Goal: Task Accomplishment & Management: Manage account settings

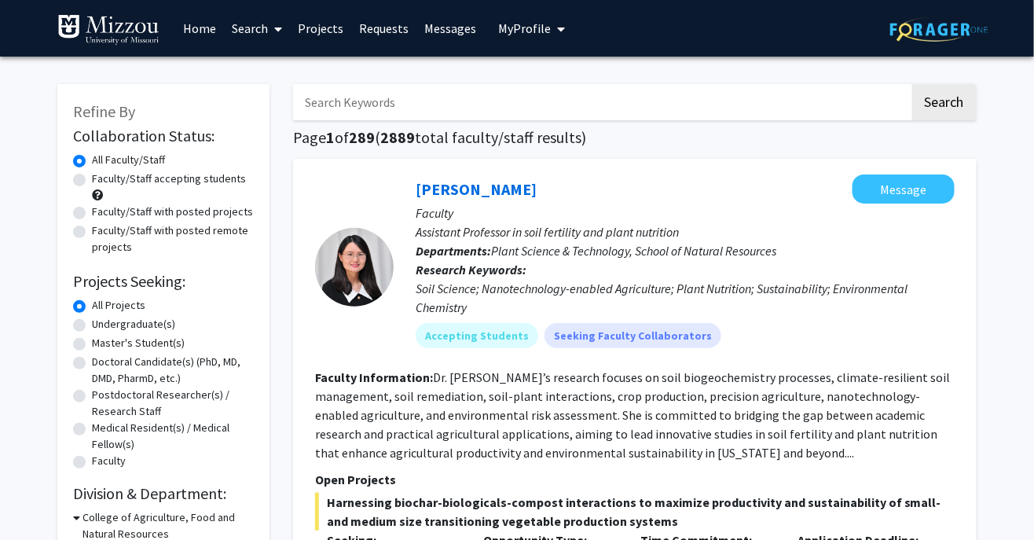
click at [541, 25] on span "My Profile" at bounding box center [524, 28] width 53 height 16
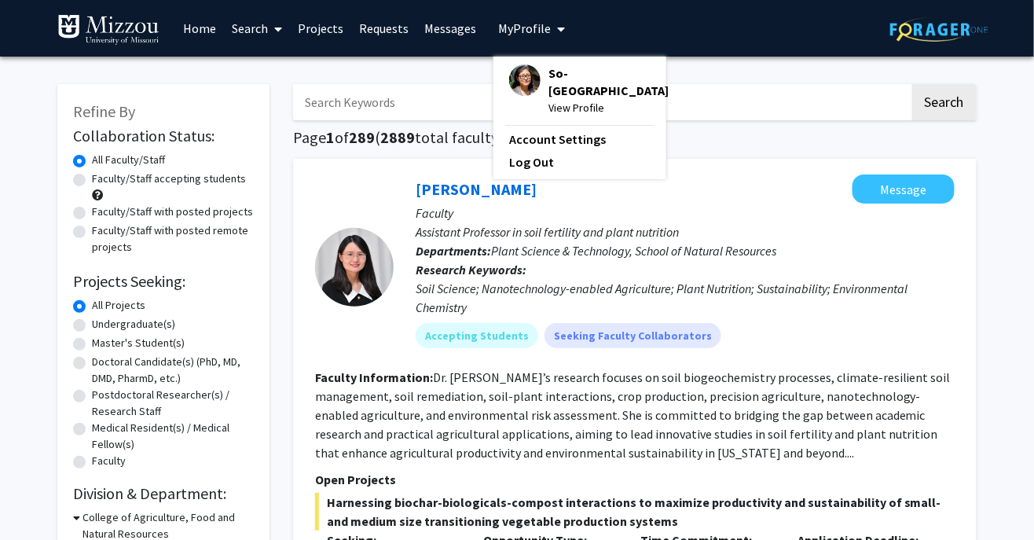
click at [576, 73] on span "So-[GEOGRAPHIC_DATA]" at bounding box center [608, 81] width 120 height 35
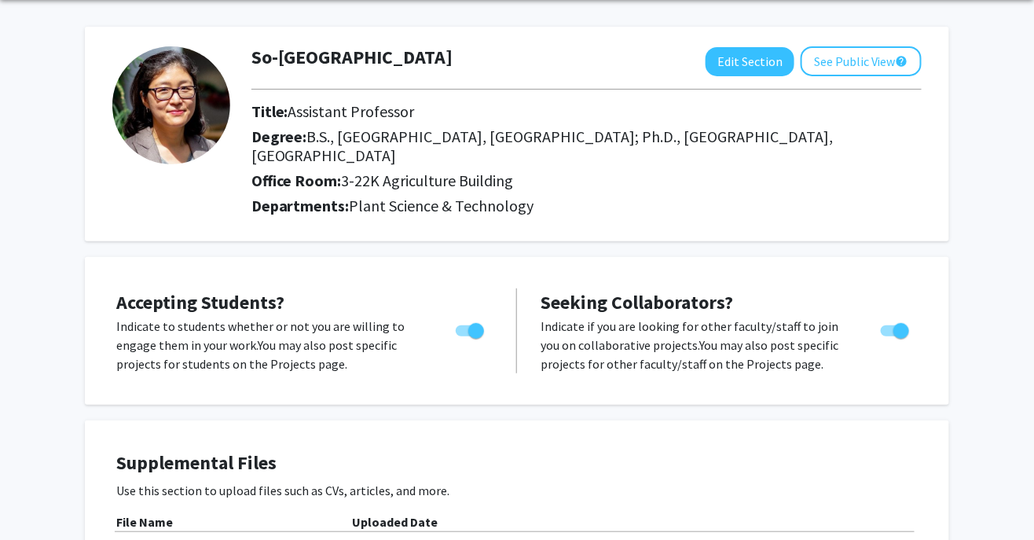
scroll to position [57, 0]
click at [872, 63] on button "See Public View help" at bounding box center [860, 61] width 121 height 30
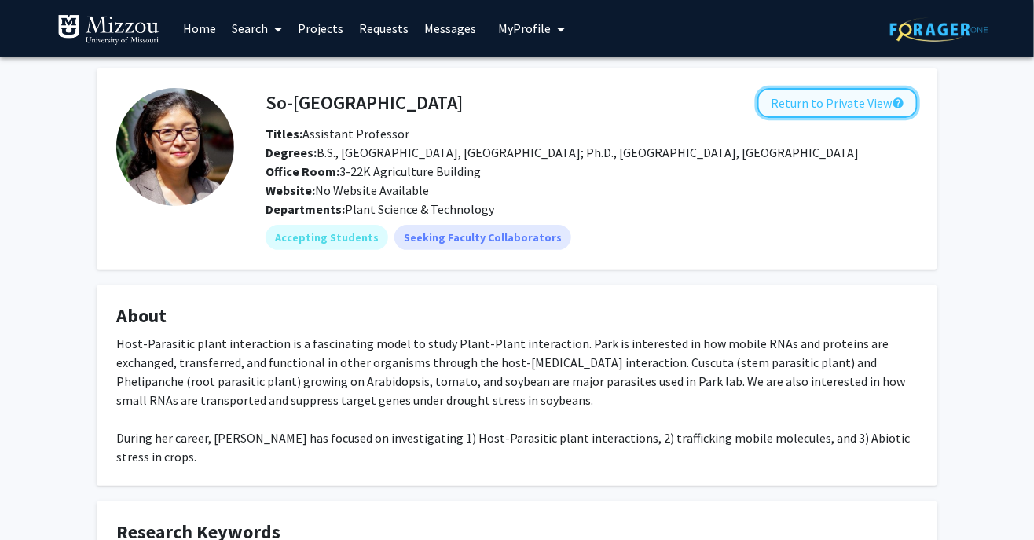
click at [843, 113] on button "Return to Private View help" at bounding box center [837, 103] width 160 height 30
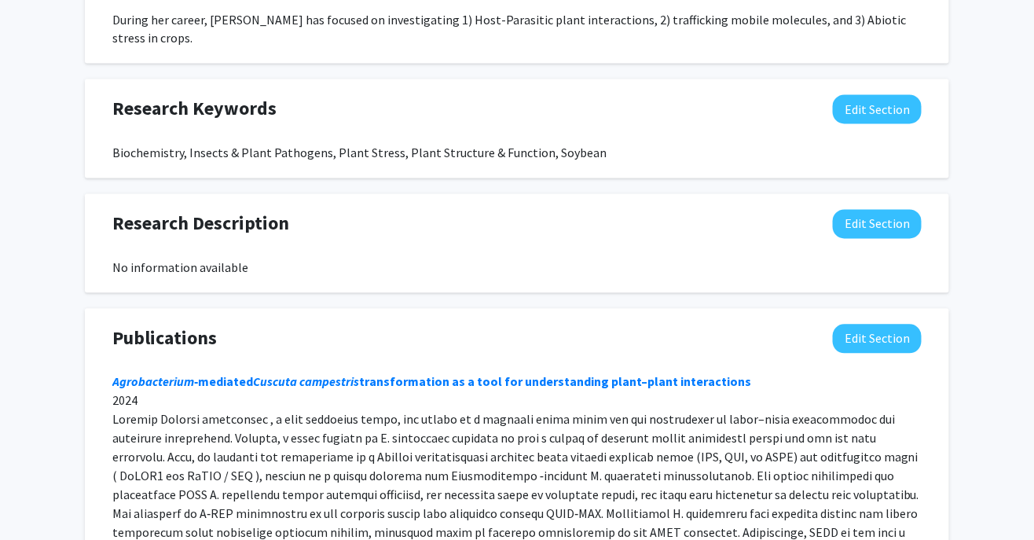
scroll to position [872, 0]
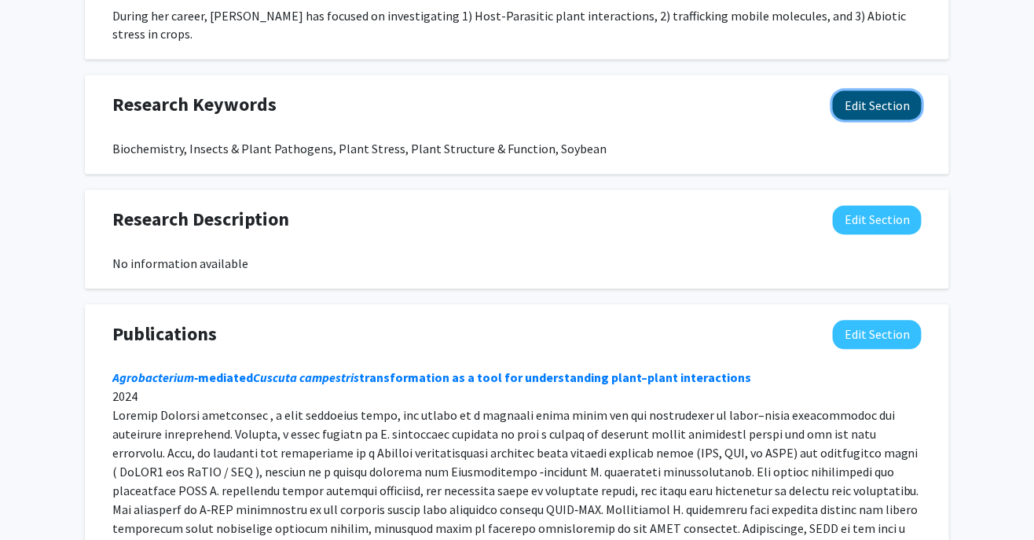
click at [895, 91] on button "Edit Section" at bounding box center [877, 105] width 89 height 29
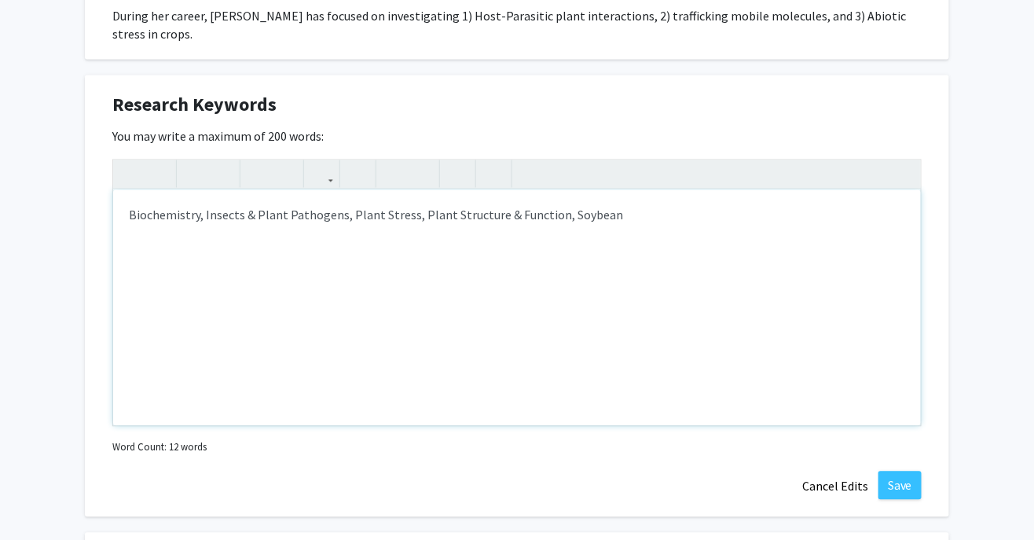
click at [145, 202] on div "Biochemistry, Insects & Plant Pathogens, Plant Stress, Plant Structure & Functi…" at bounding box center [516, 308] width 807 height 236
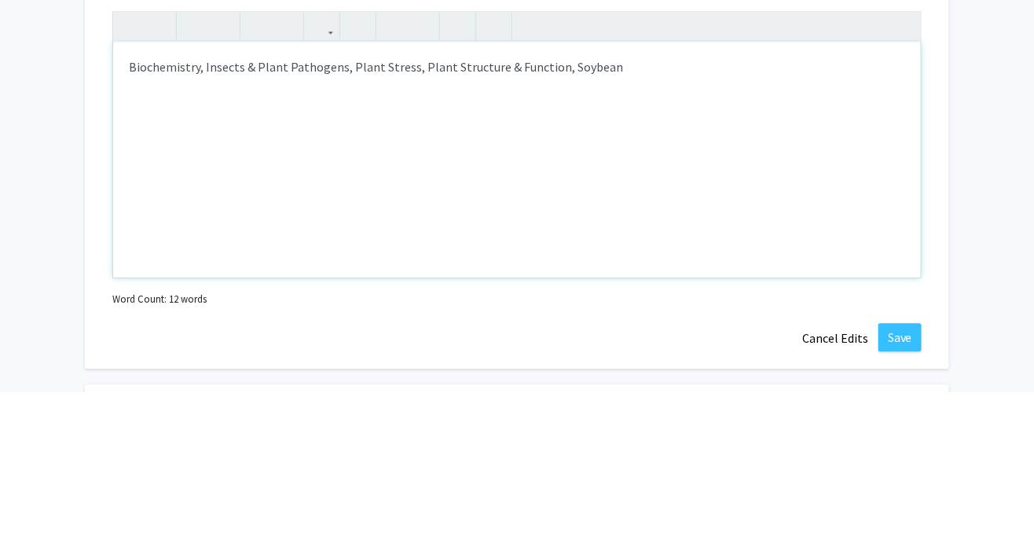
type textarea "PBiochemistry, Insects &amp; Plant Pathogens, Plant Stress, Plant Structure &am…"
type textarea "Plant-plant interaction, parasicit plant, biotic stress, abiotic stress, Bioche…"
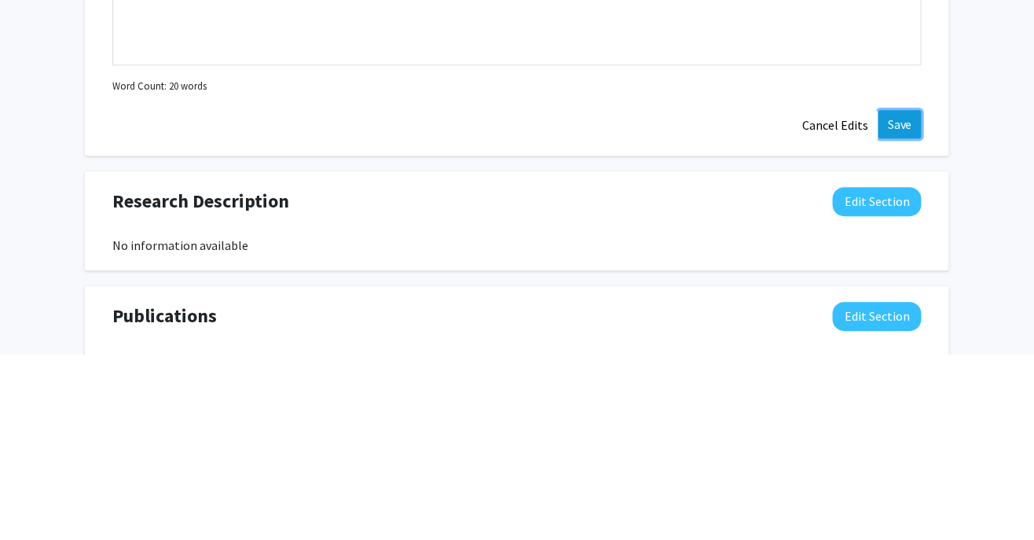
click at [913, 295] on button "Save" at bounding box center [899, 309] width 43 height 28
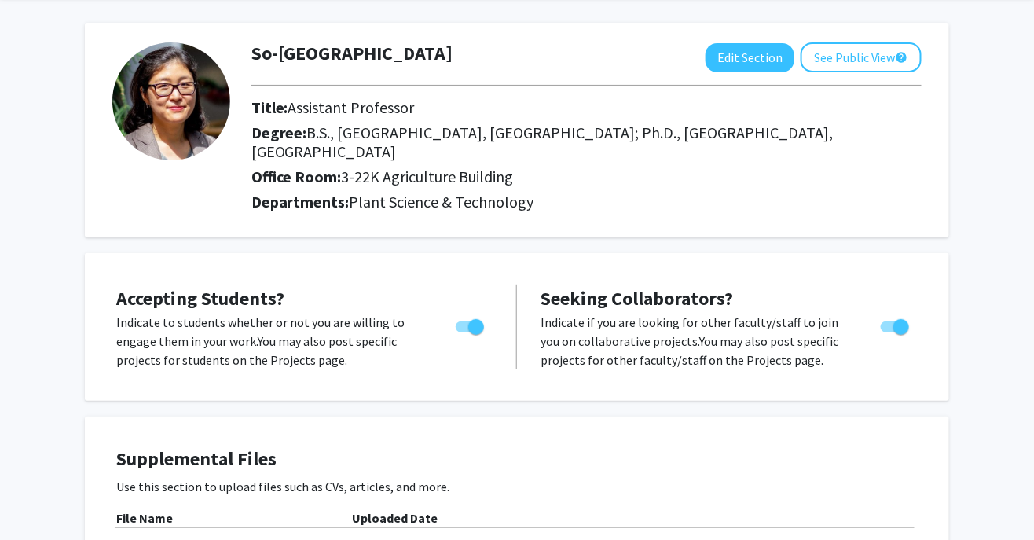
scroll to position [0, 0]
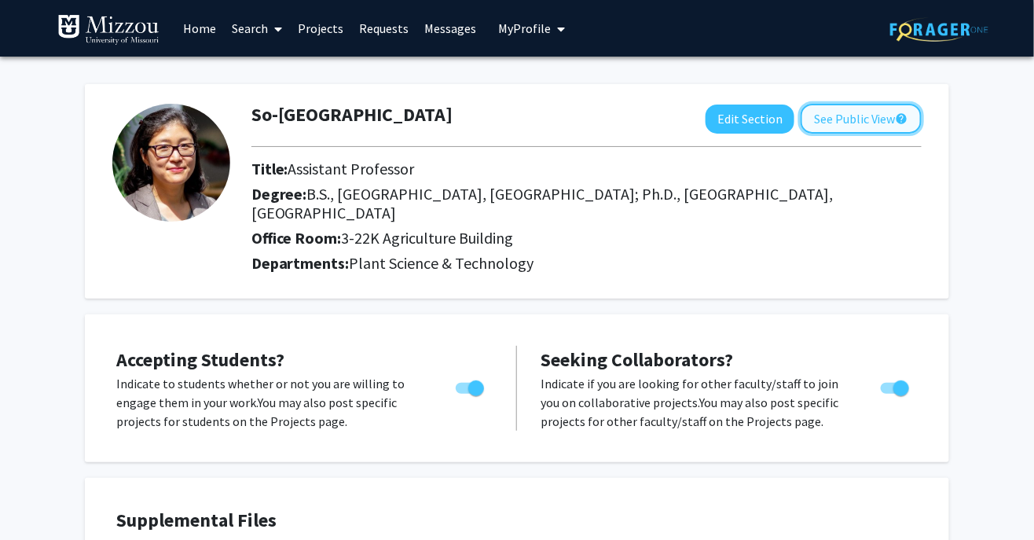
click at [862, 117] on button "See Public View help" at bounding box center [860, 119] width 121 height 30
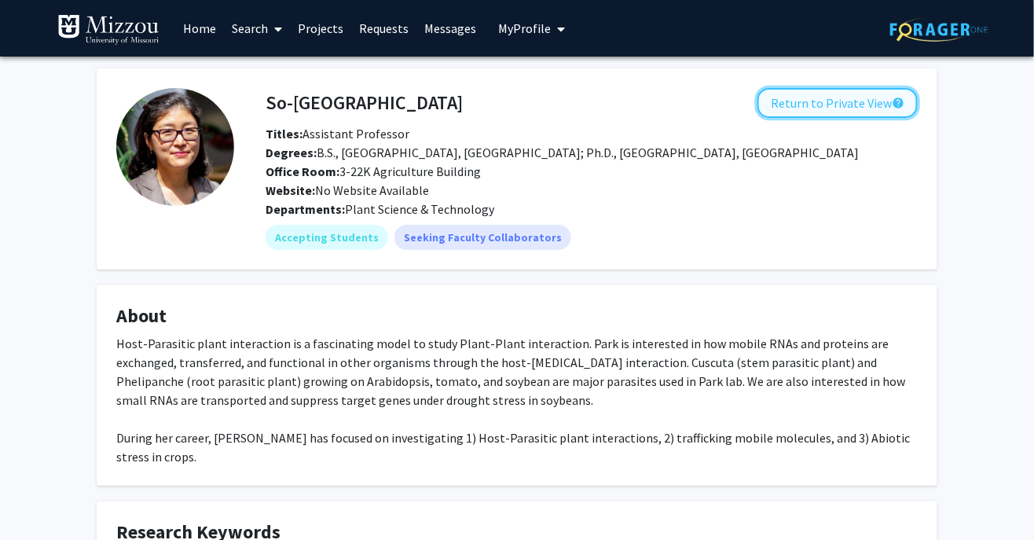
click at [847, 100] on button "Return to Private View help" at bounding box center [837, 103] width 160 height 30
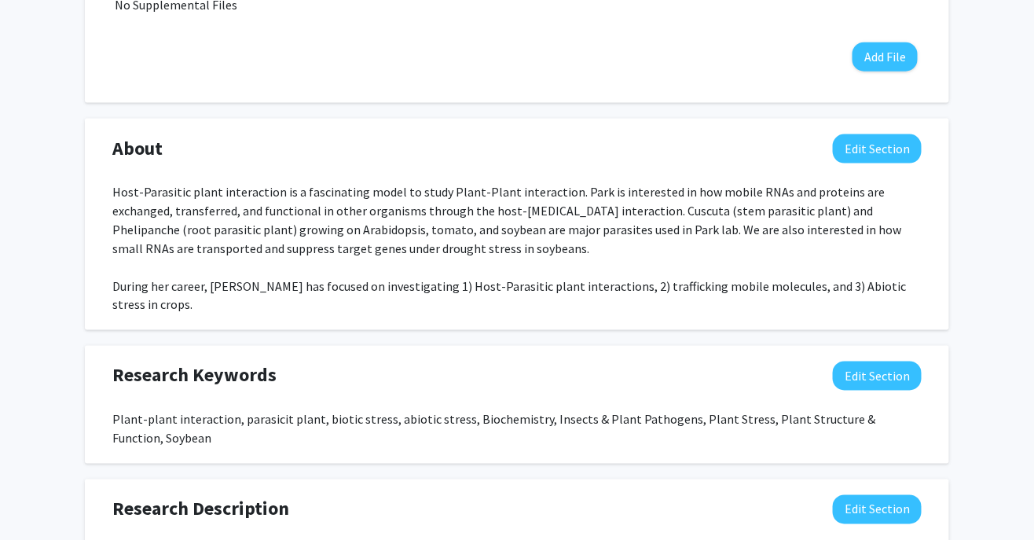
scroll to position [599, 0]
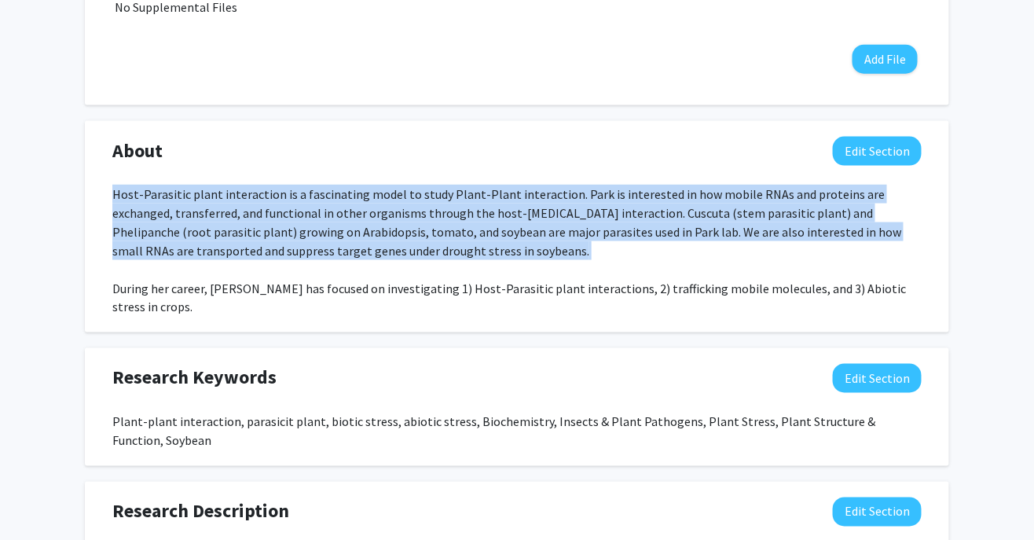
copy div "Host-Parasitic plant interaction is a fascinating model to study Plant-Plant in…"
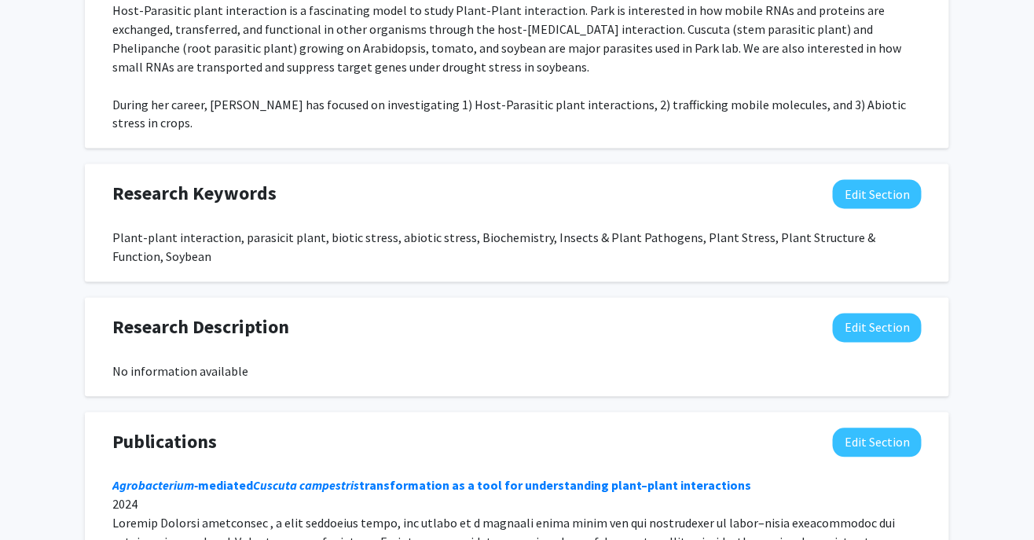
scroll to position [793, 0]
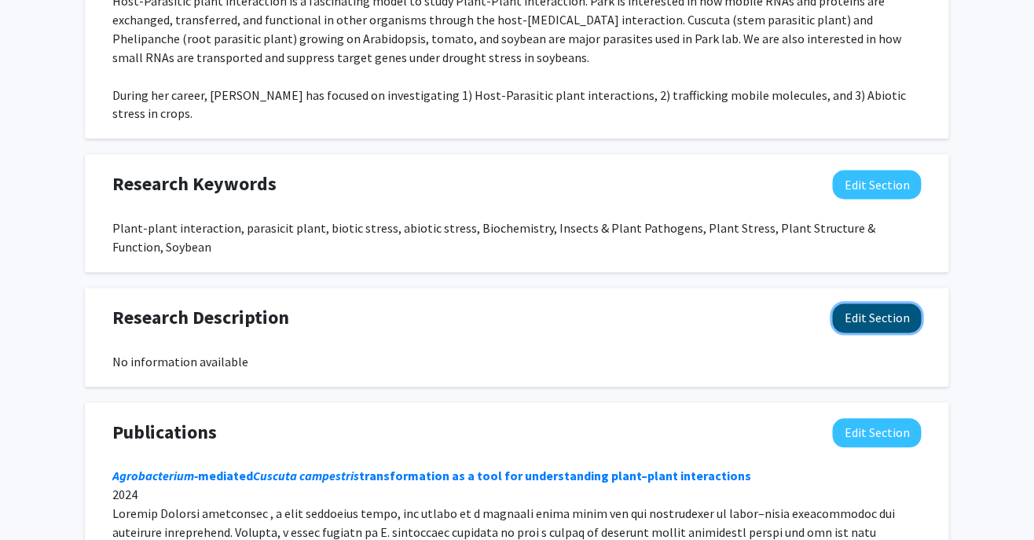
click at [888, 304] on button "Edit Section" at bounding box center [877, 318] width 89 height 29
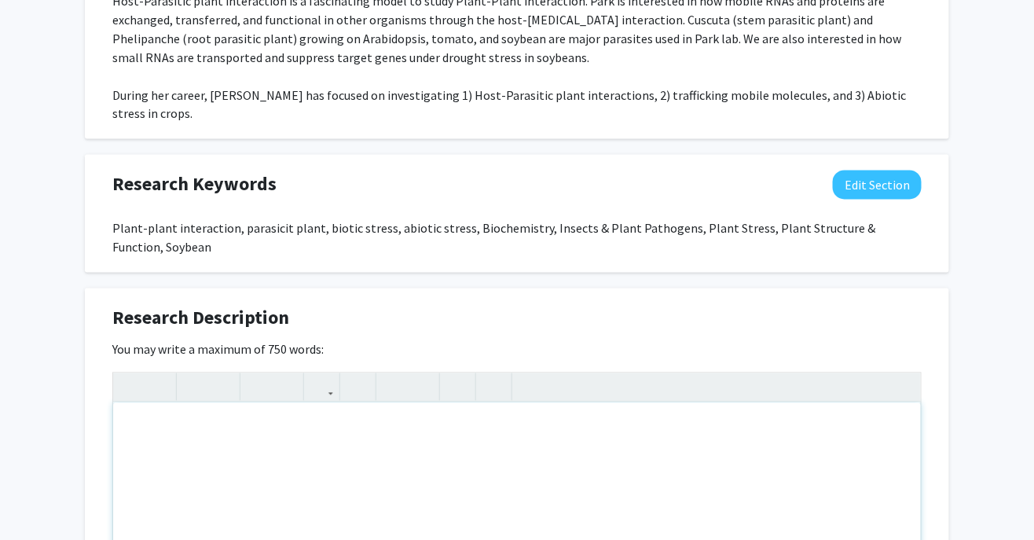
click at [244, 419] on div "Note to users with screen readers: Please deactivate our accessibility plugin f…" at bounding box center [516, 521] width 807 height 236
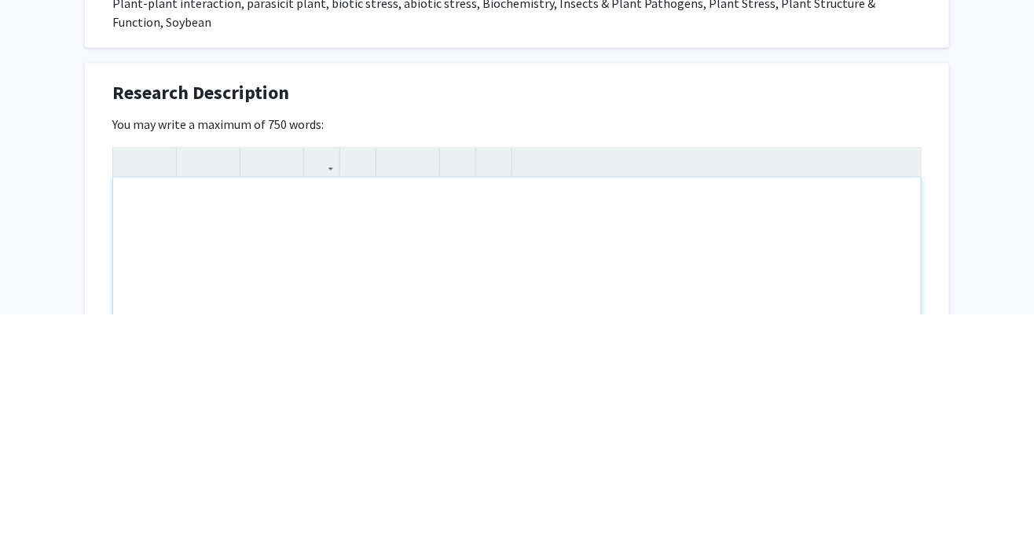
scroll to position [891, 0]
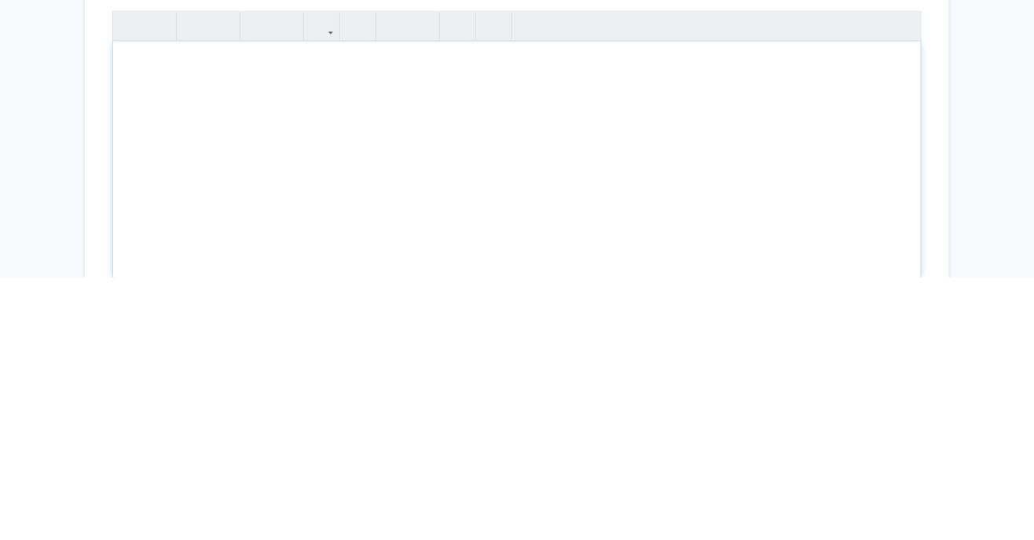
type textarea "Host-Parasitic plant interaction is a fascinating model to study Plant-Plant in…"
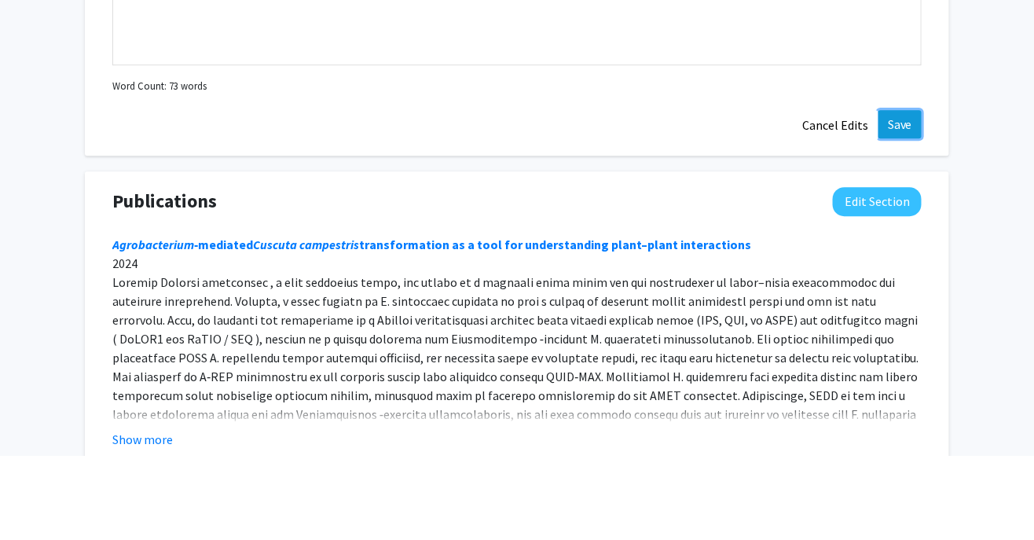
click at [906, 195] on button "Save" at bounding box center [899, 209] width 43 height 28
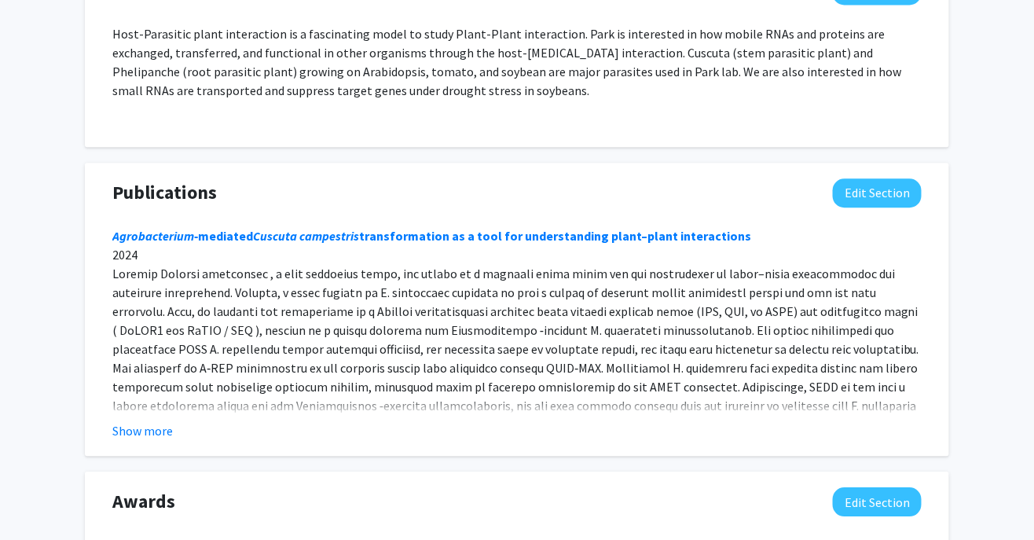
scroll to position [1122, 0]
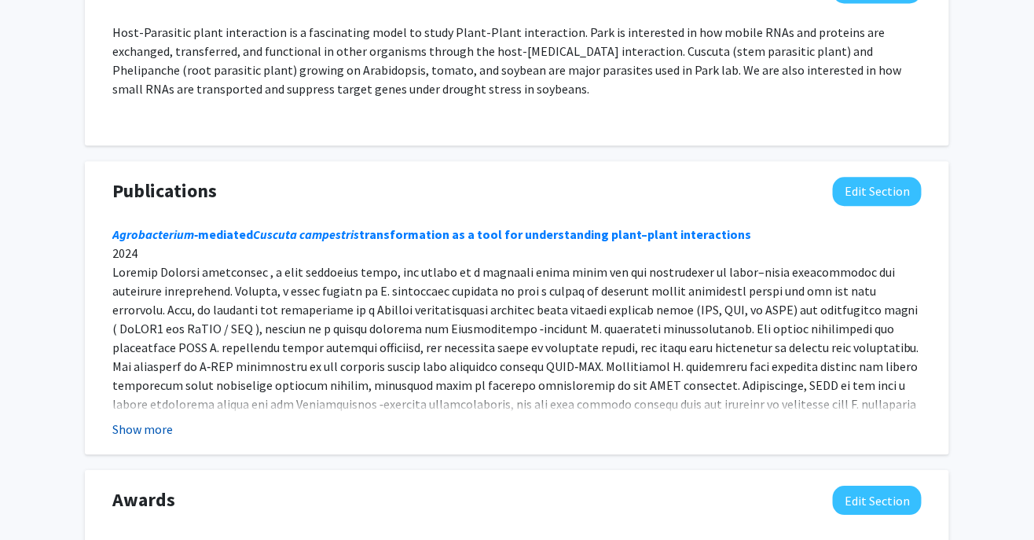
click at [152, 419] on button "Show more" at bounding box center [142, 428] width 60 height 19
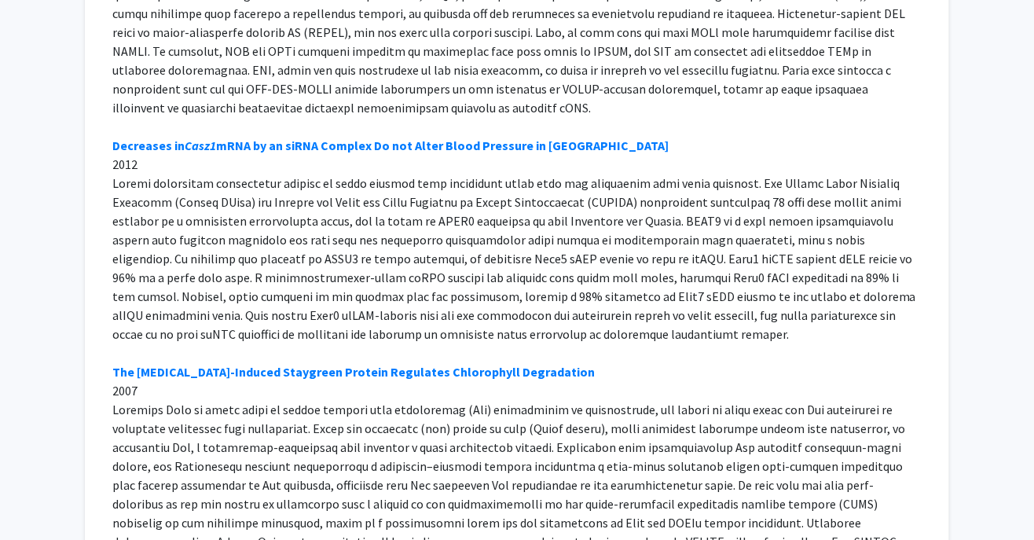
scroll to position [3680, 0]
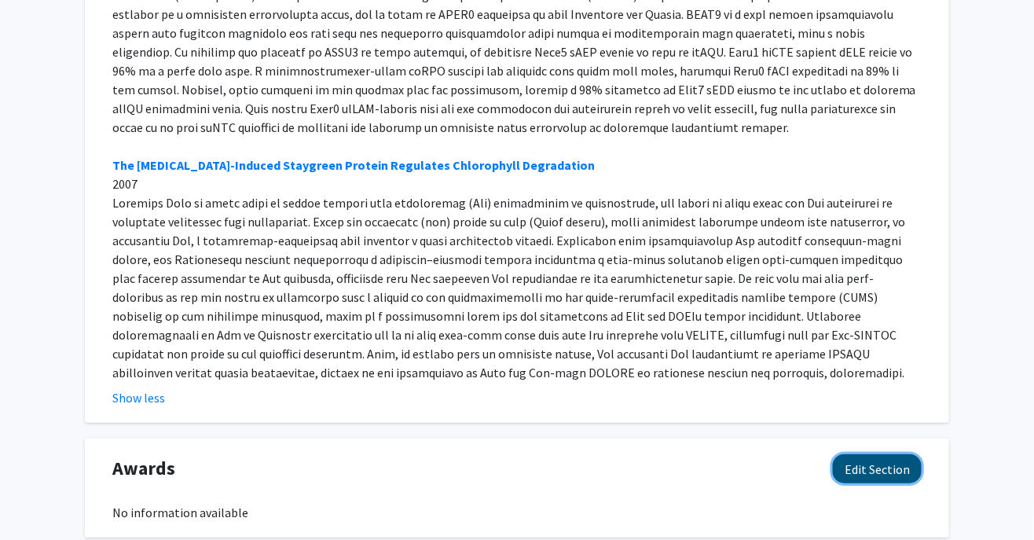
click at [870, 454] on button "Edit Section" at bounding box center [877, 468] width 89 height 29
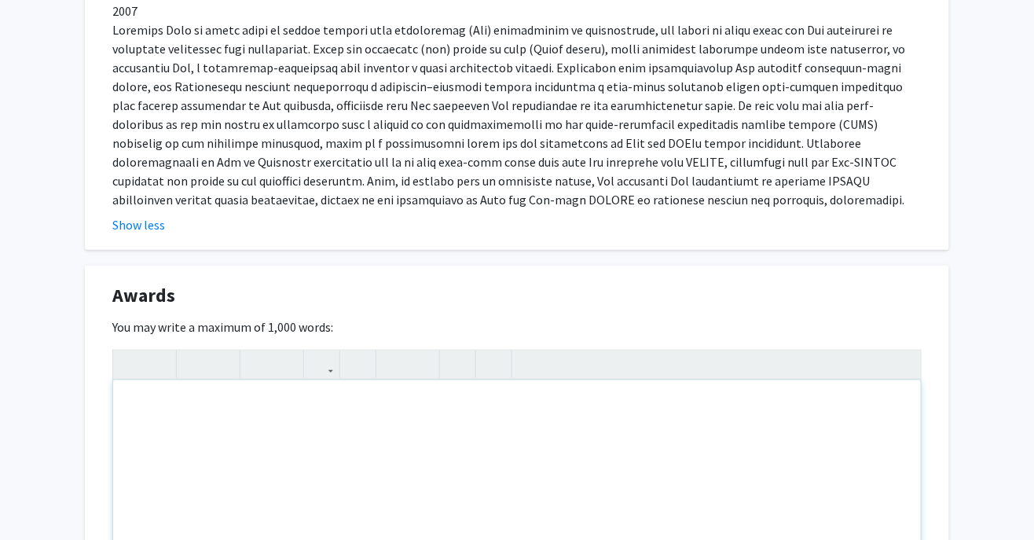
click at [456, 380] on div "Note to users with screen readers: Please deactivate our accessibility plugin f…" at bounding box center [516, 498] width 807 height 236
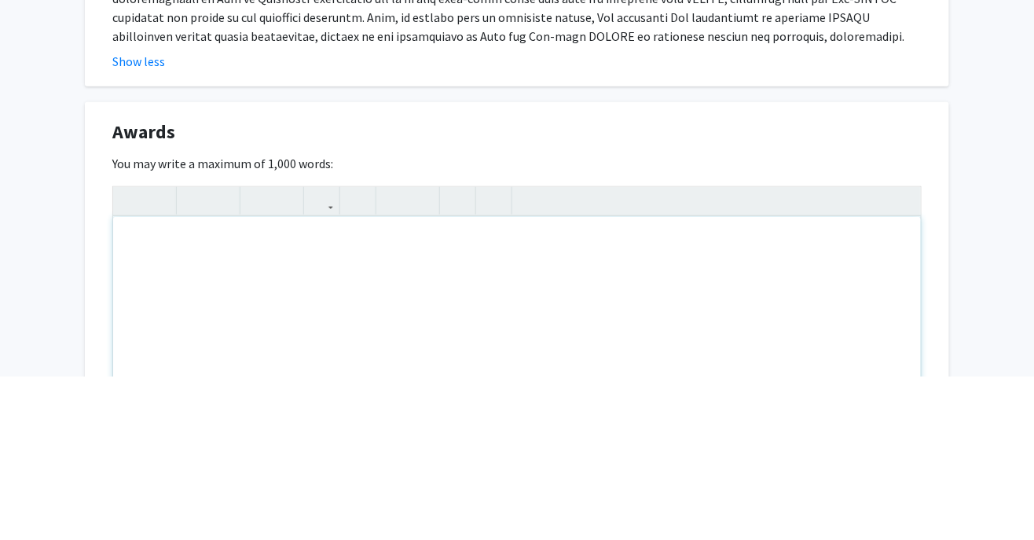
scroll to position [3854, 0]
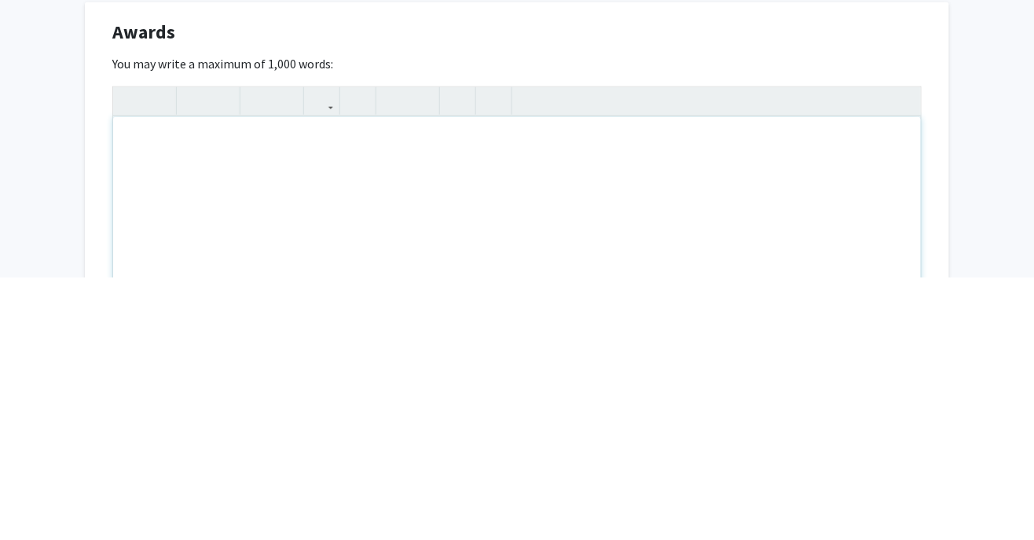
type textarea "2"
click at [162, 379] on div "2024 Early career research award" at bounding box center [516, 497] width 807 height 236
click at [173, 379] on div "2024 Early career research award" at bounding box center [516, 497] width 807 height 236
type textarea "2024 CAFNR Early career research award"
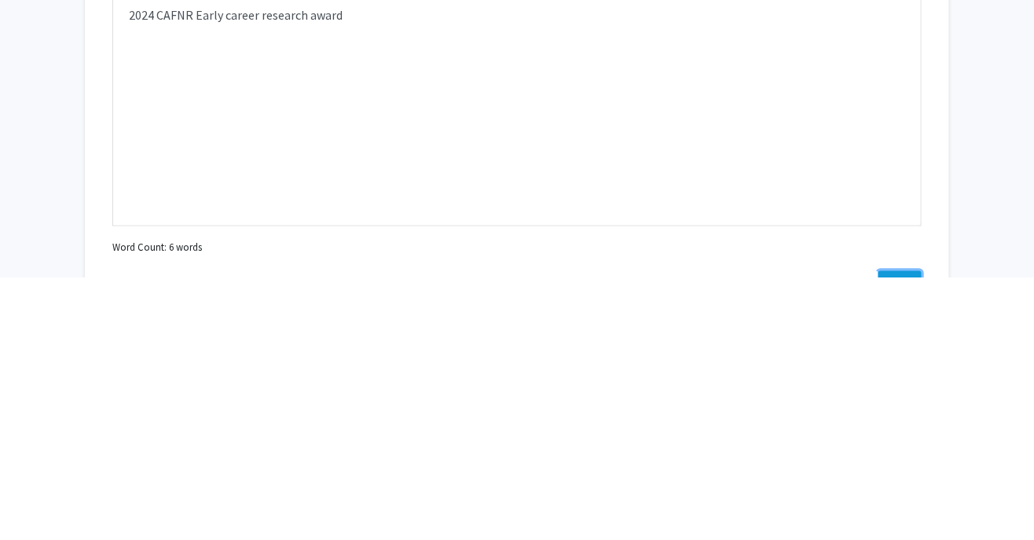
click at [901, 533] on button "Save" at bounding box center [899, 547] width 43 height 28
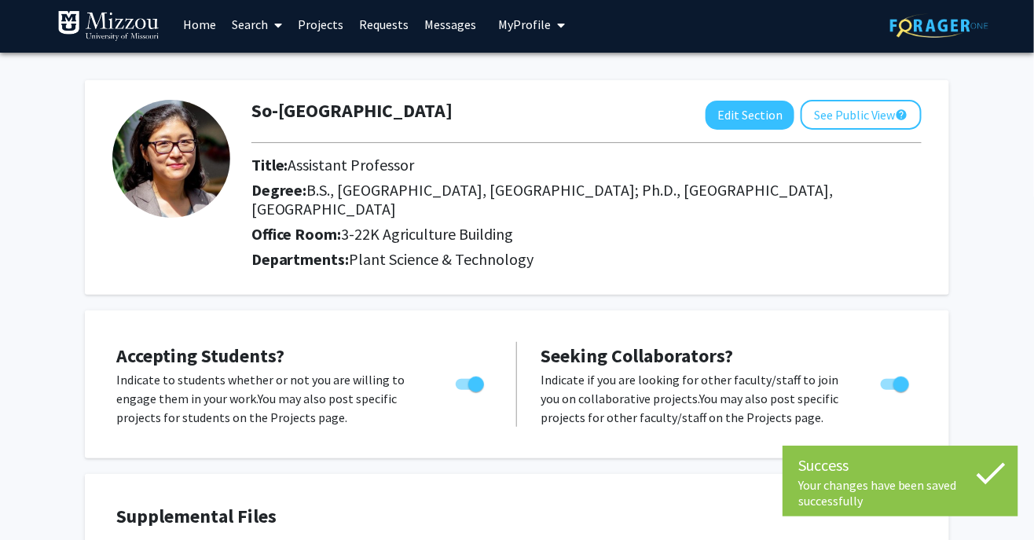
scroll to position [0, 0]
